Goal: Ask a question: Seek information or help from site administrators or community

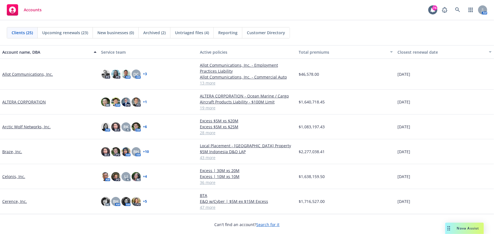
click at [465, 228] on span "Nova Assist" at bounding box center [468, 228] width 22 height 5
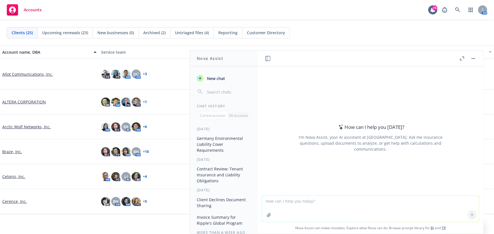
click at [348, 206] on textarea at bounding box center [370, 209] width 217 height 26
type textarea "benefit of having an FOS policy vs individual policy in EURO"
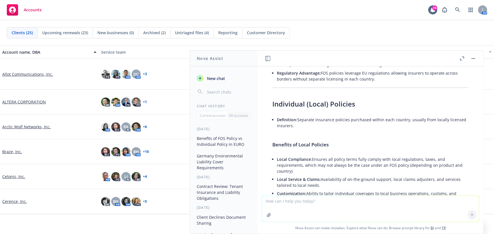
scroll to position [206, 0]
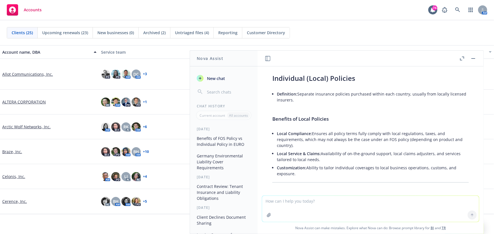
drag, startPoint x: 270, startPoint y: 113, endPoint x: 312, endPoint y: 169, distance: 69.6
click at [312, 169] on div "When considering insurance across multiple European Union ([GEOGRAPHIC_DATA]) c…" at bounding box center [371, 164] width 208 height 563
copy div "Benefits of Local Policies Local Compliance: Ensures all policy terms fully com…"
